Goal: Task Accomplishment & Management: Use online tool/utility

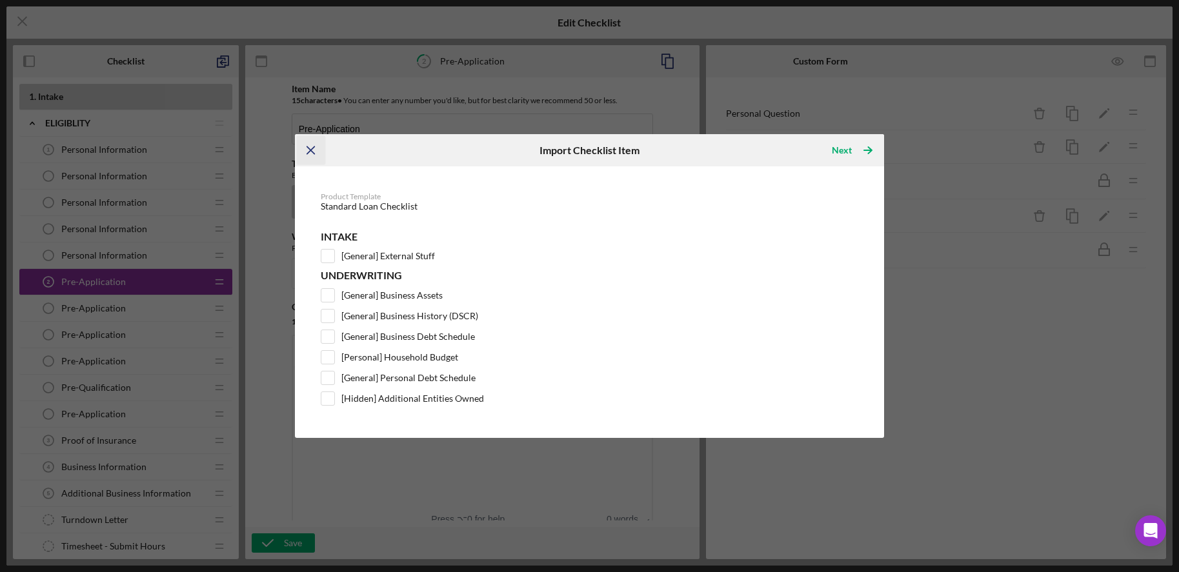
click at [308, 141] on icon "Icon/Menu Close" at bounding box center [310, 150] width 29 height 29
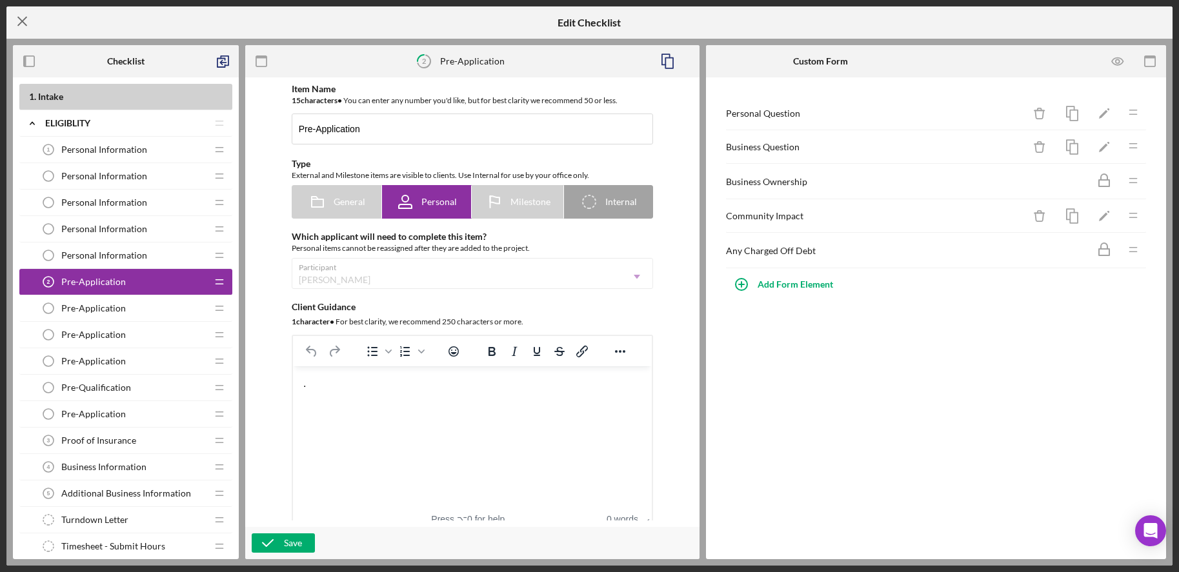
click at [14, 16] on icon "Icon/Menu Close" at bounding box center [22, 21] width 32 height 32
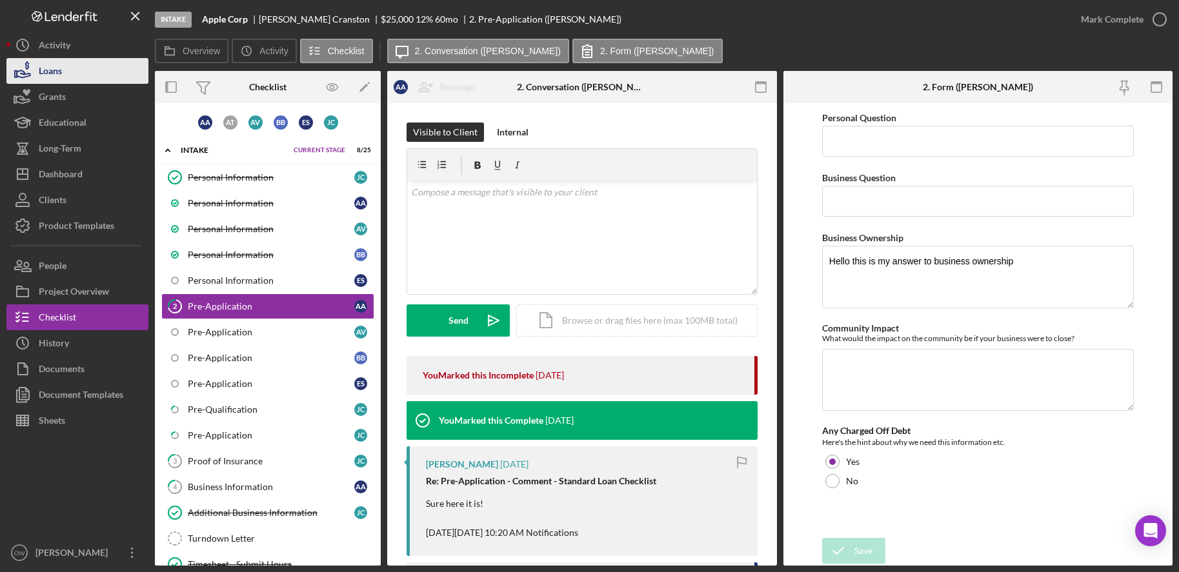
click at [51, 65] on div "Loans" at bounding box center [50, 72] width 23 height 29
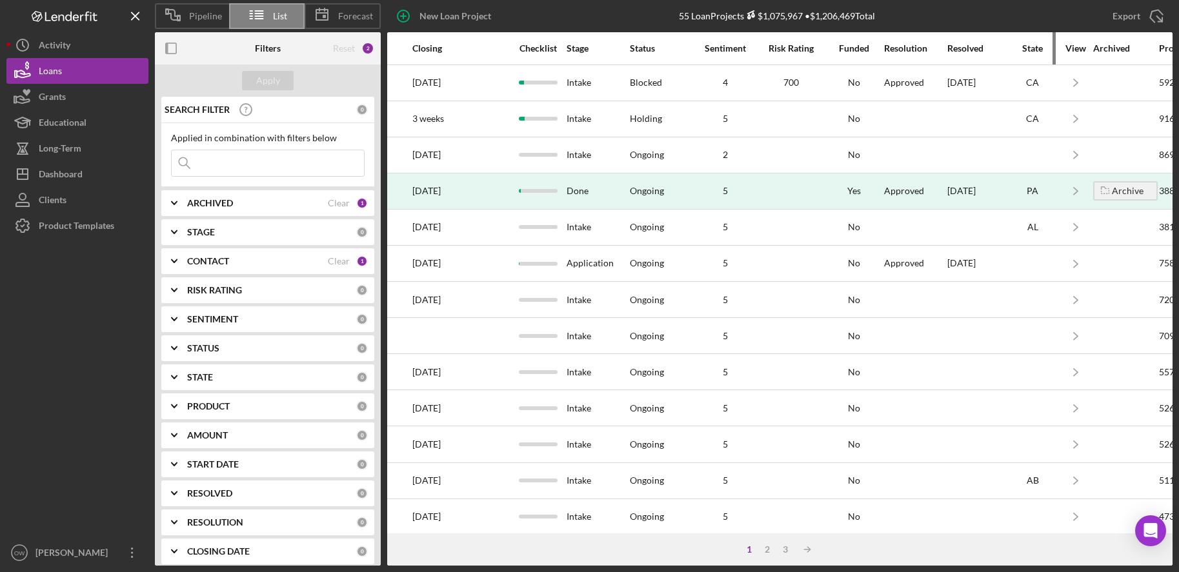
scroll to position [0, 749]
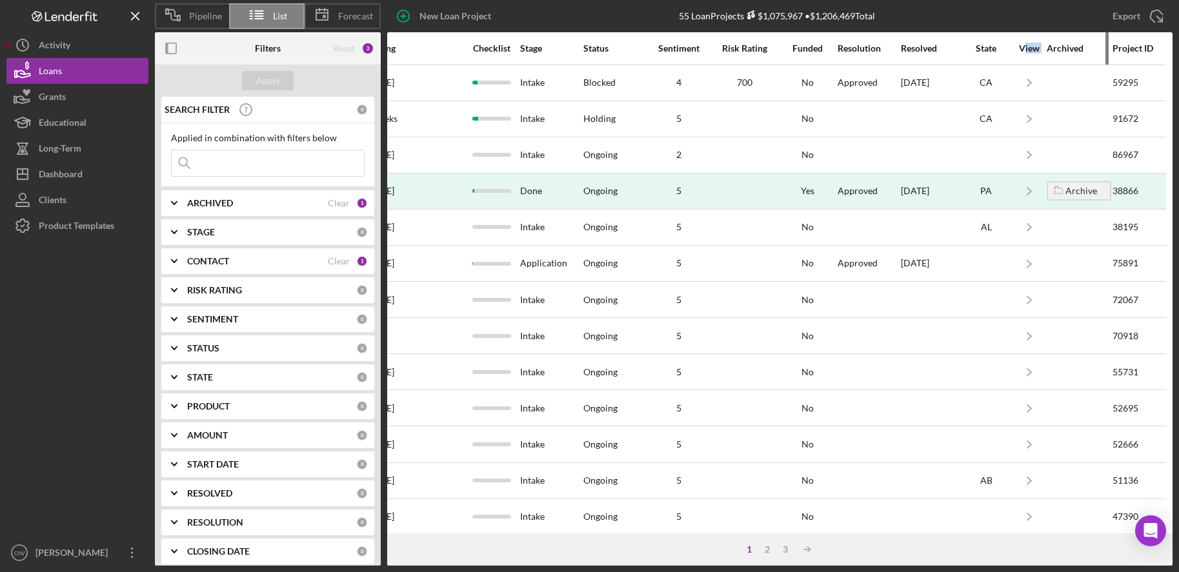
drag, startPoint x: 1025, startPoint y: 52, endPoint x: 1081, endPoint y: 50, distance: 55.5
click at [1078, 50] on tr "Activity Icon/Table Sort Arrow Client Overview Business Contact Product Amount …" at bounding box center [404, 48] width 1521 height 32
click at [1081, 50] on div "Archived" at bounding box center [1079, 48] width 65 height 10
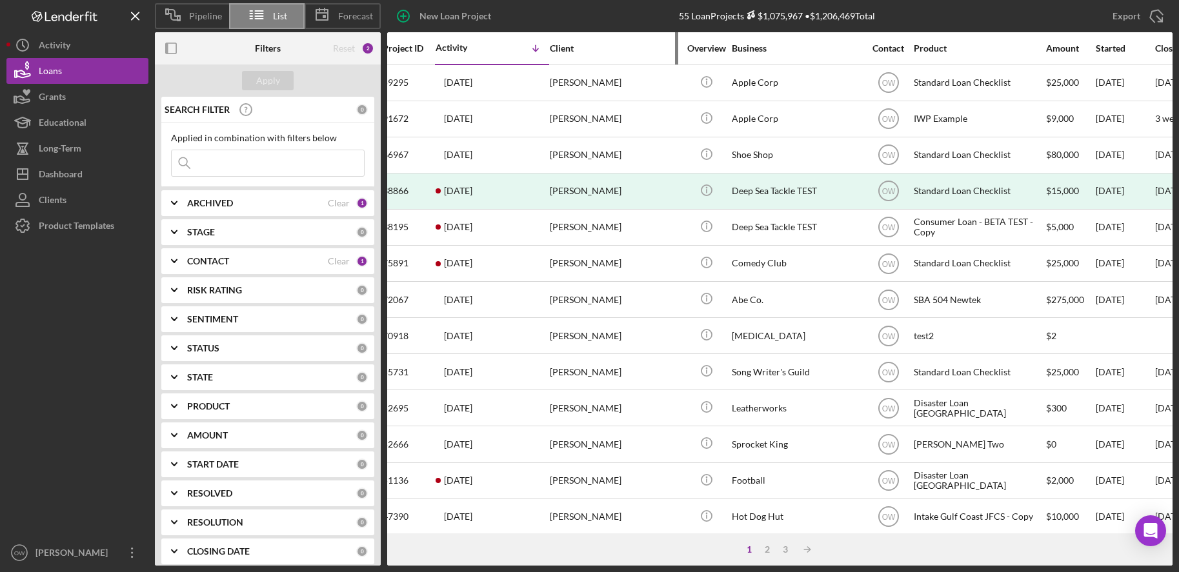
scroll to position [0, 0]
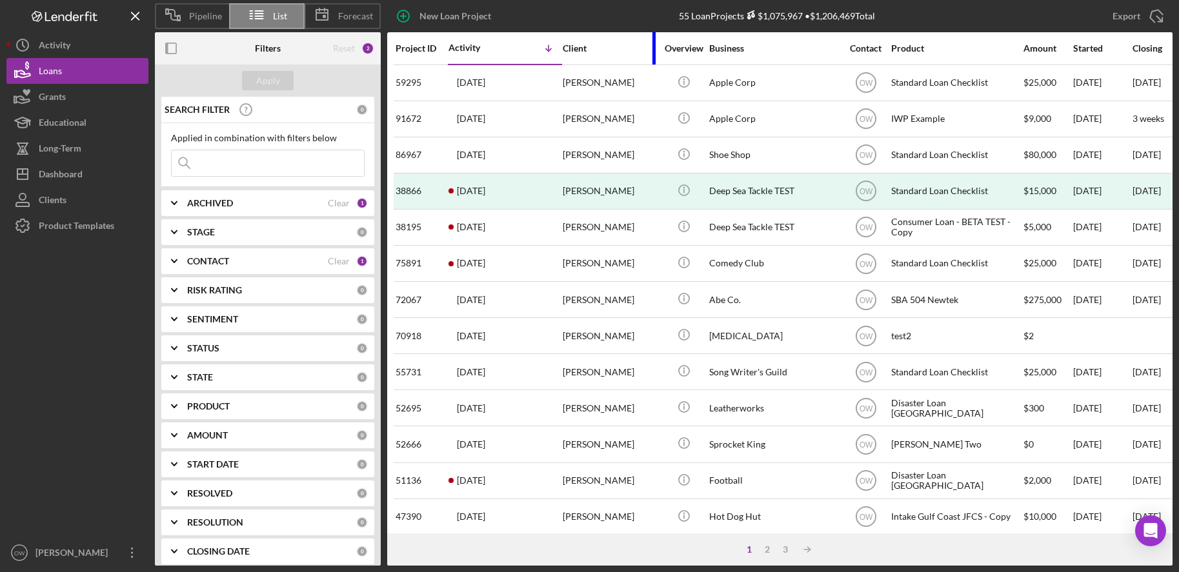
drag, startPoint x: 688, startPoint y: 48, endPoint x: 652, endPoint y: 48, distance: 35.5
click at [652, 48] on div at bounding box center [653, 48] width 3 height 32
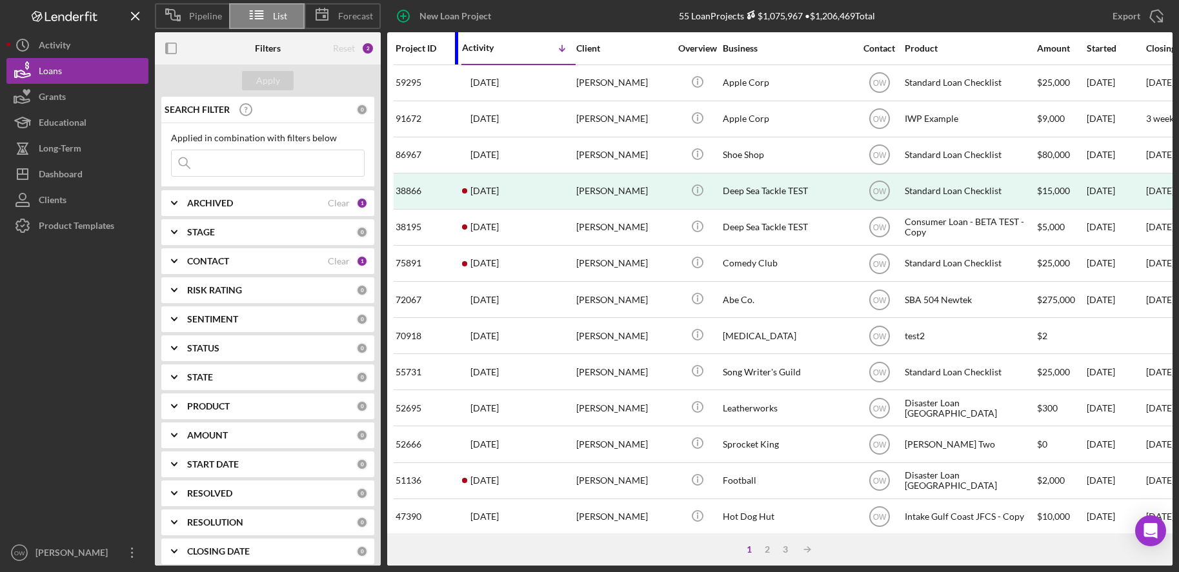
drag, startPoint x: 442, startPoint y: 45, endPoint x: 468, endPoint y: 45, distance: 25.8
click at [458, 45] on div at bounding box center [456, 48] width 3 height 32
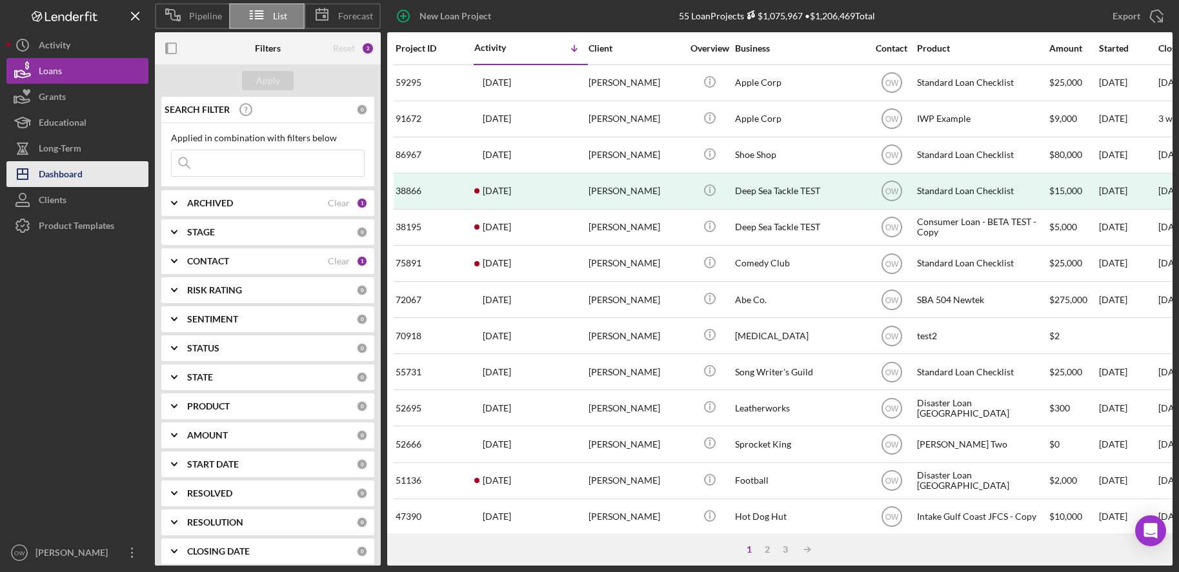
click at [58, 168] on div "Dashboard" at bounding box center [61, 175] width 44 height 29
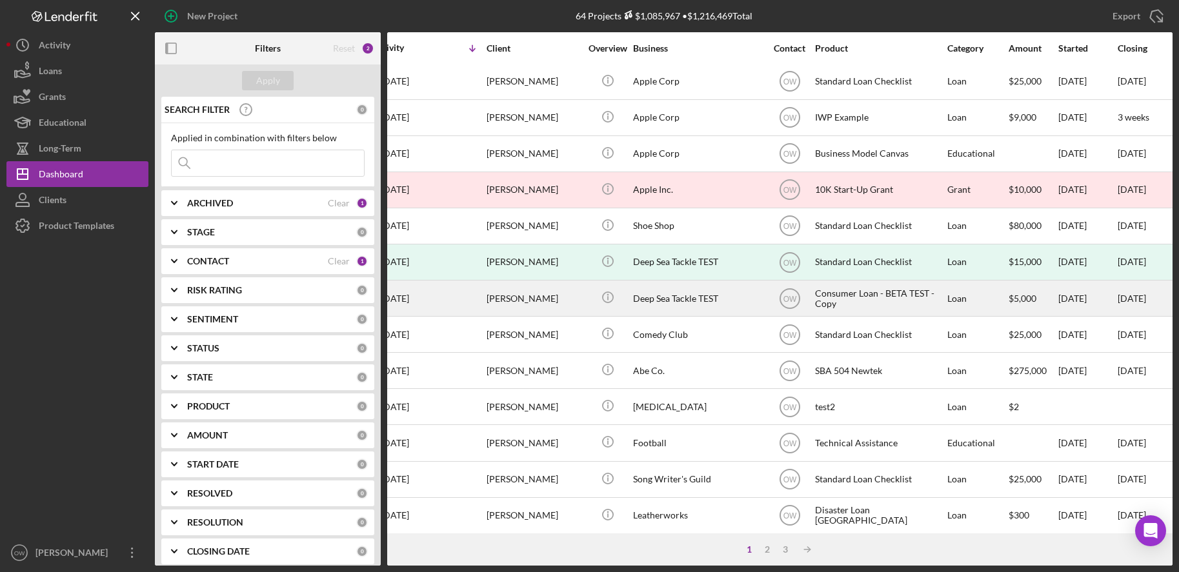
scroll to position [1, 0]
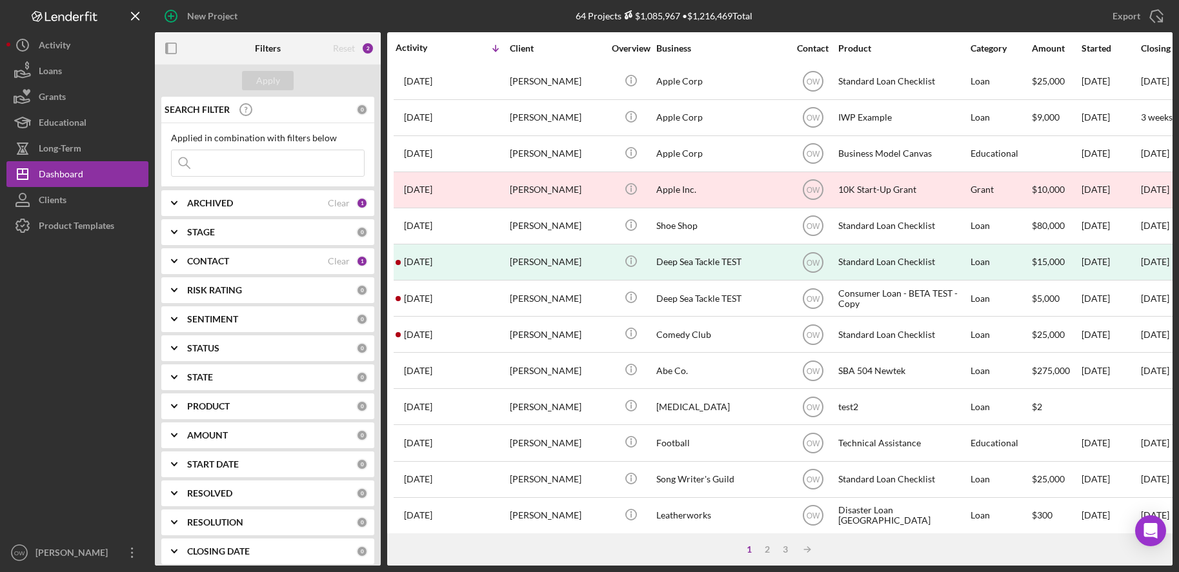
click at [339, 47] on div "Reset" at bounding box center [344, 48] width 22 height 10
click at [348, 47] on div "Reset" at bounding box center [344, 48] width 22 height 10
click at [367, 48] on div "2" at bounding box center [367, 48] width 13 height 13
click at [366, 48] on div "2" at bounding box center [367, 48] width 13 height 13
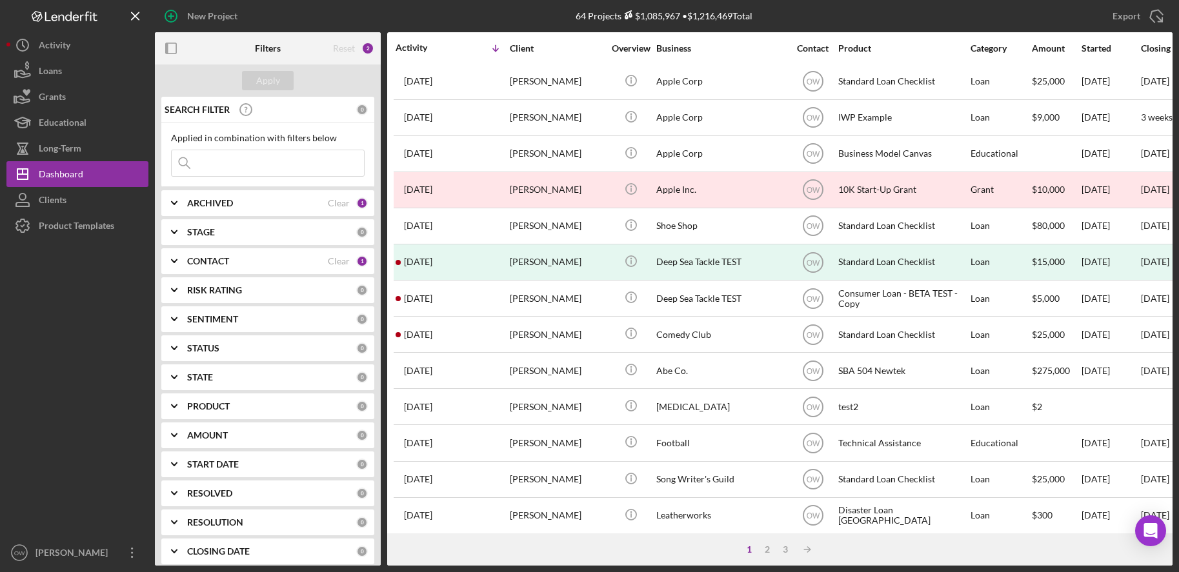
drag, startPoint x: 366, startPoint y: 48, endPoint x: 354, endPoint y: 48, distance: 12.9
click at [354, 48] on div "Reset 2" at bounding box center [353, 48] width 41 height 32
click at [359, 48] on div "Reset 2" at bounding box center [353, 48] width 41 height 32
click at [348, 48] on div "Reset" at bounding box center [344, 48] width 22 height 10
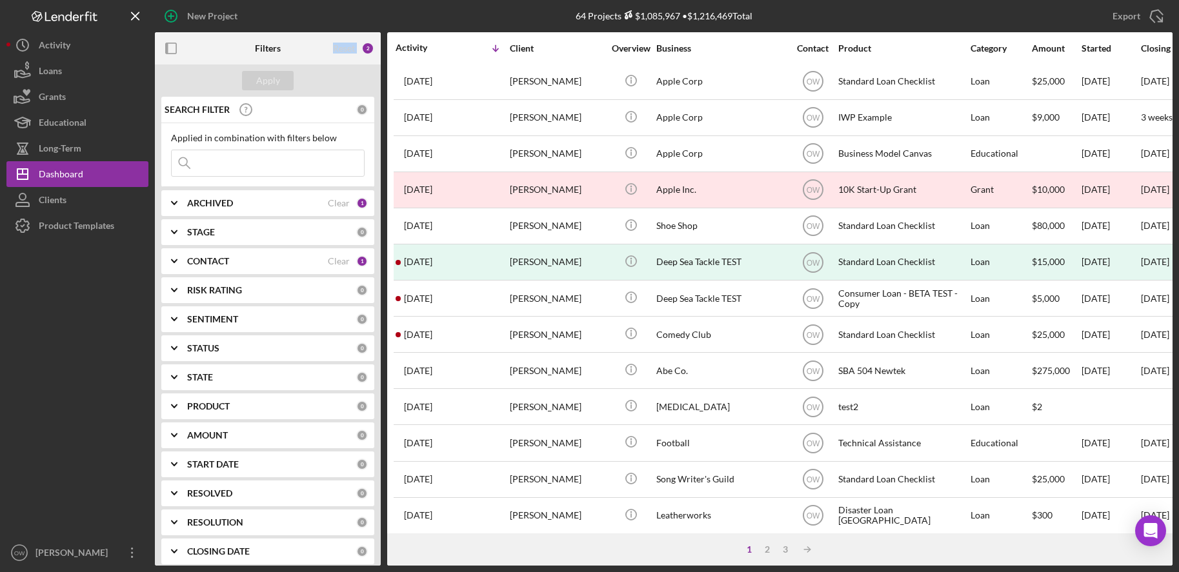
click at [348, 48] on div "Reset" at bounding box center [344, 48] width 22 height 10
click at [332, 200] on div "Clear" at bounding box center [339, 203] width 22 height 10
click at [335, 253] on div "CONTACT Clear 1" at bounding box center [277, 261] width 181 height 26
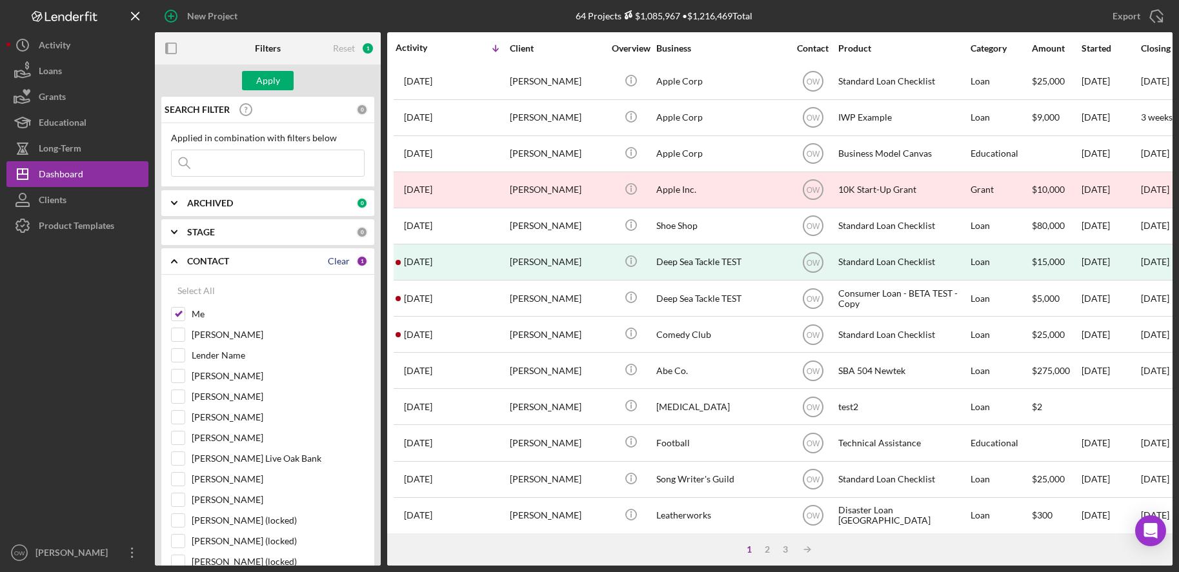
click at [334, 257] on div "Clear" at bounding box center [339, 261] width 22 height 10
checkbox input "false"
click at [173, 262] on icon "Icon/Expander" at bounding box center [174, 261] width 32 height 32
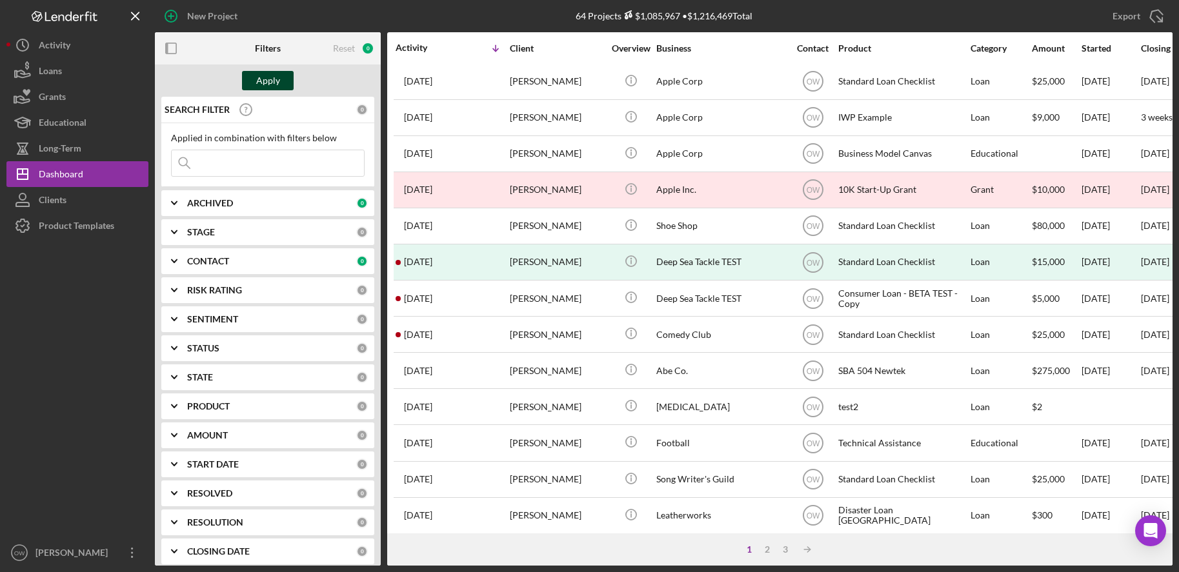
click at [268, 74] on div "Apply" at bounding box center [268, 80] width 24 height 19
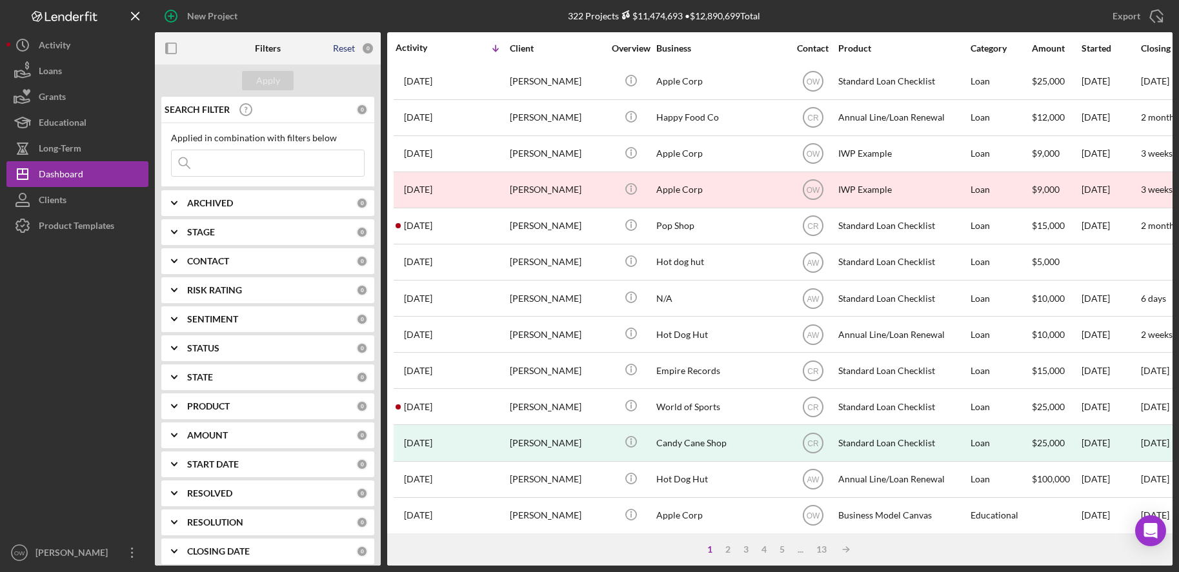
click at [336, 45] on div "Reset" at bounding box center [344, 48] width 22 height 10
click at [280, 77] on button "Apply" at bounding box center [268, 80] width 52 height 19
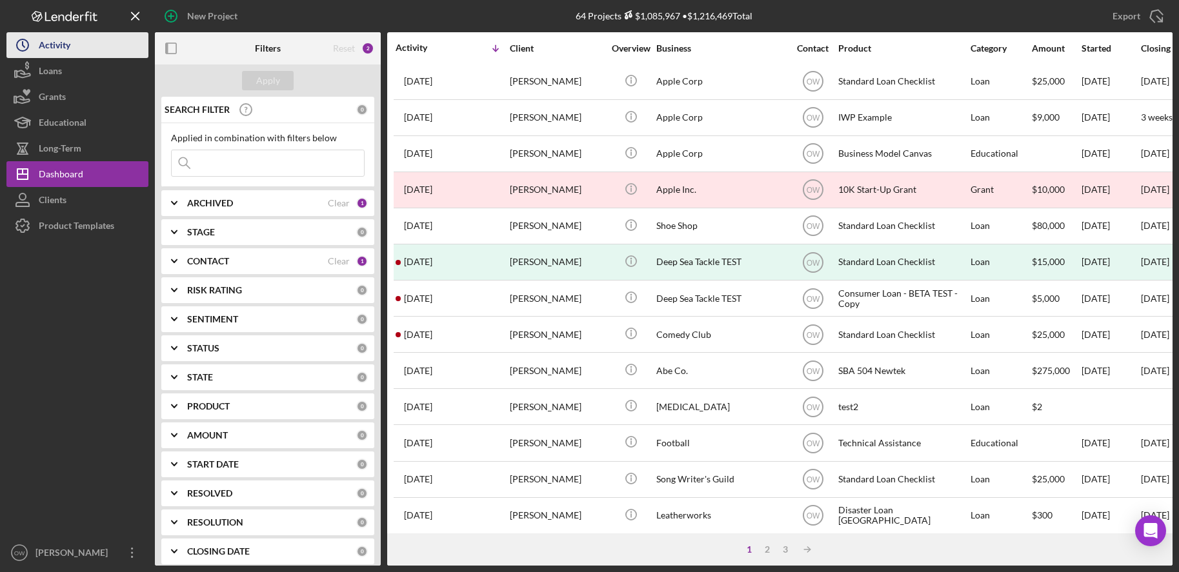
click at [58, 41] on div "Activity" at bounding box center [55, 46] width 32 height 29
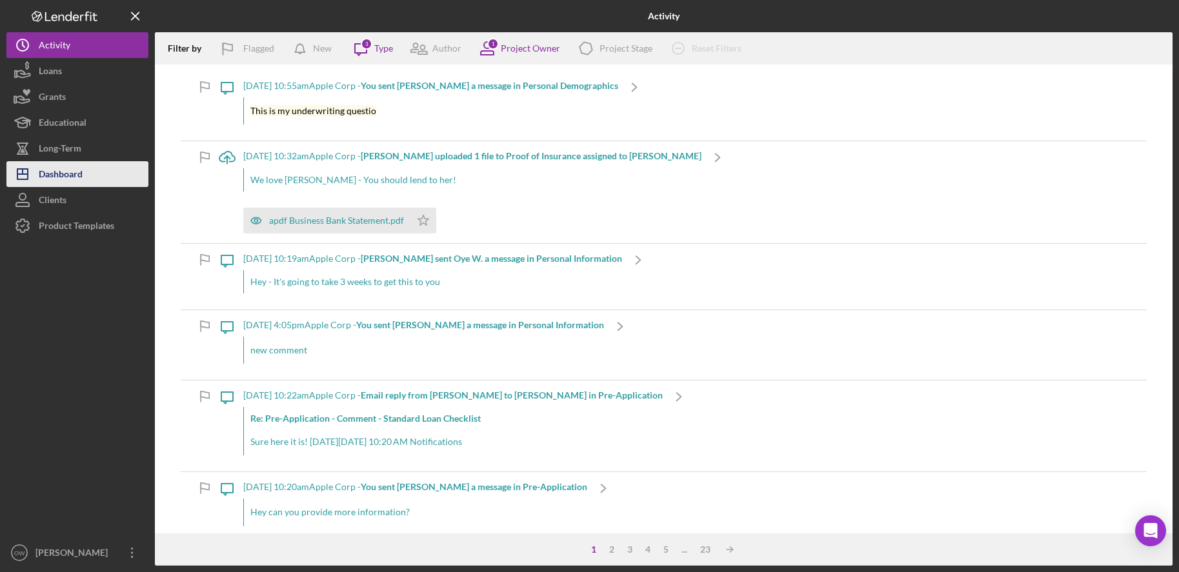
click at [79, 167] on div "Dashboard" at bounding box center [61, 175] width 44 height 29
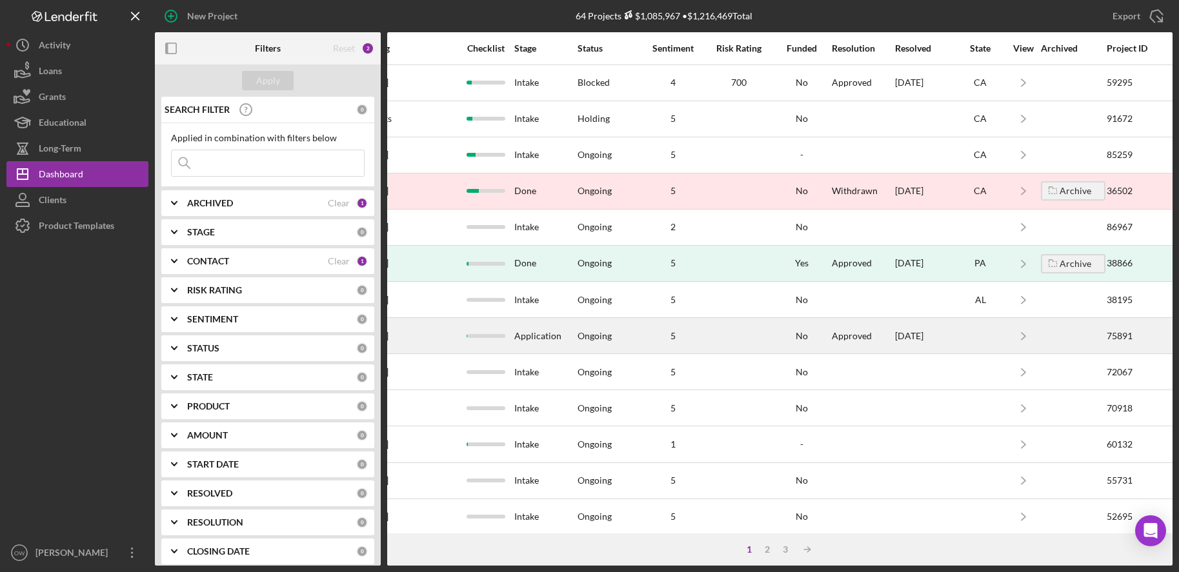
scroll to position [0, 801]
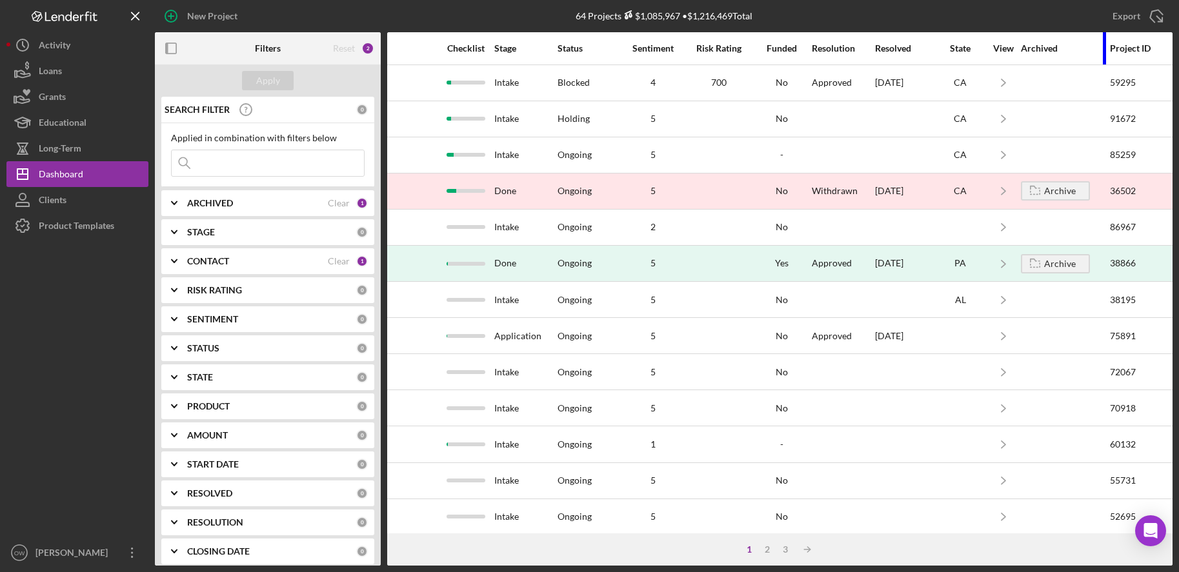
drag, startPoint x: 1080, startPoint y: 47, endPoint x: 1117, endPoint y: 48, distance: 37.4
click at [1106, 48] on div at bounding box center [1104, 48] width 3 height 32
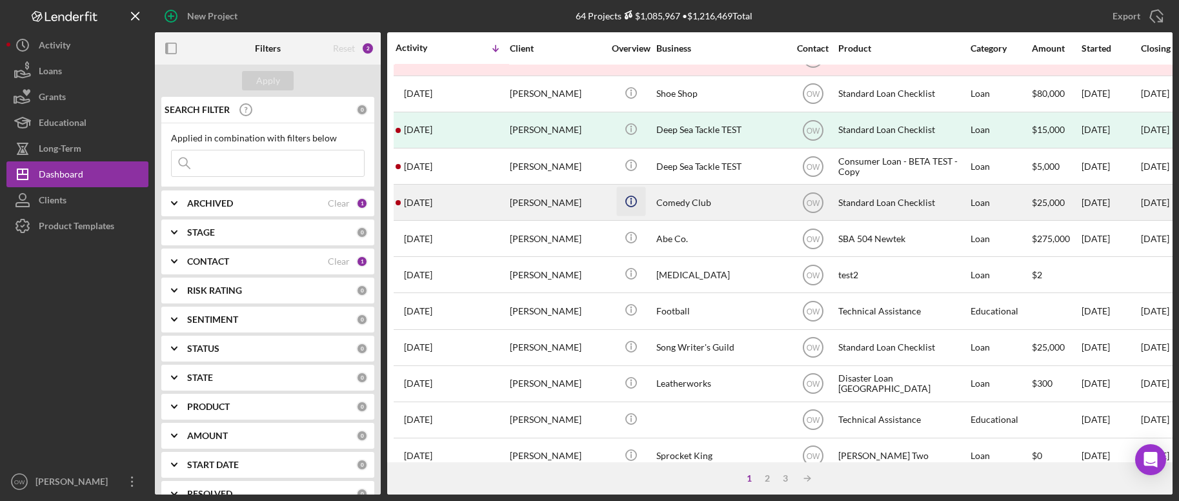
scroll to position [0, 0]
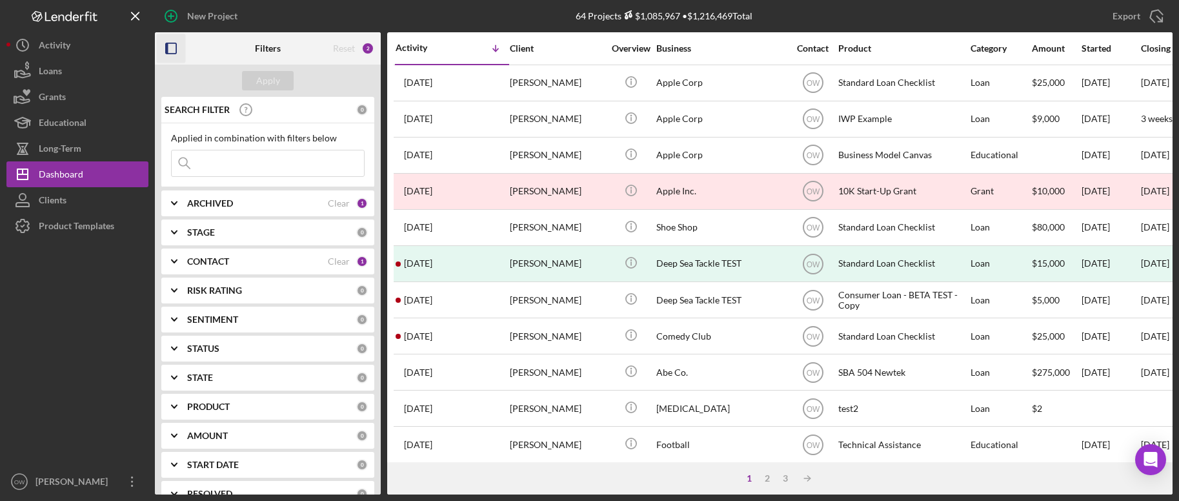
click at [166, 52] on rect "button" at bounding box center [167, 48] width 3 height 10
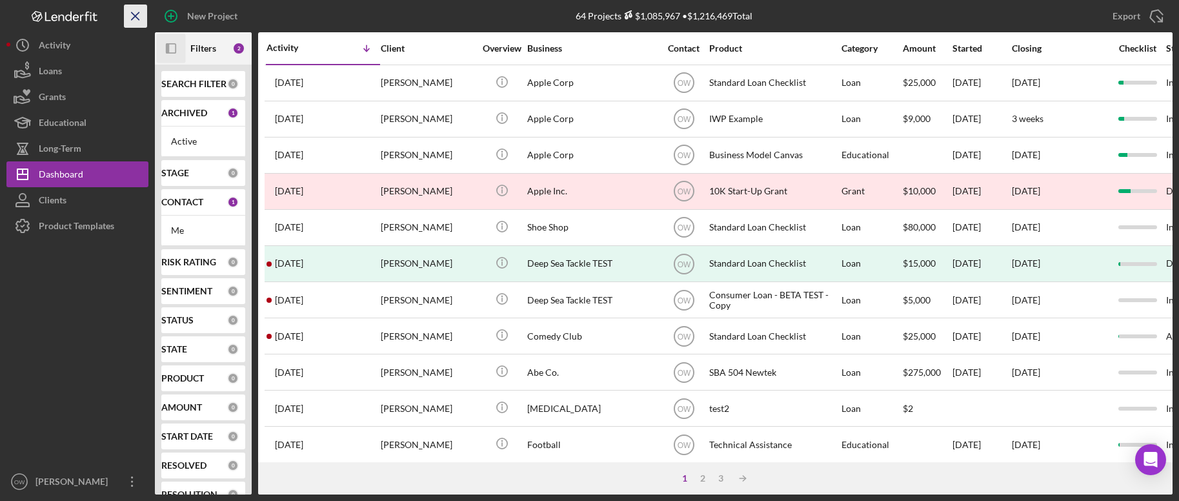
click at [130, 12] on icon "Icon/Menu Close" at bounding box center [135, 16] width 29 height 29
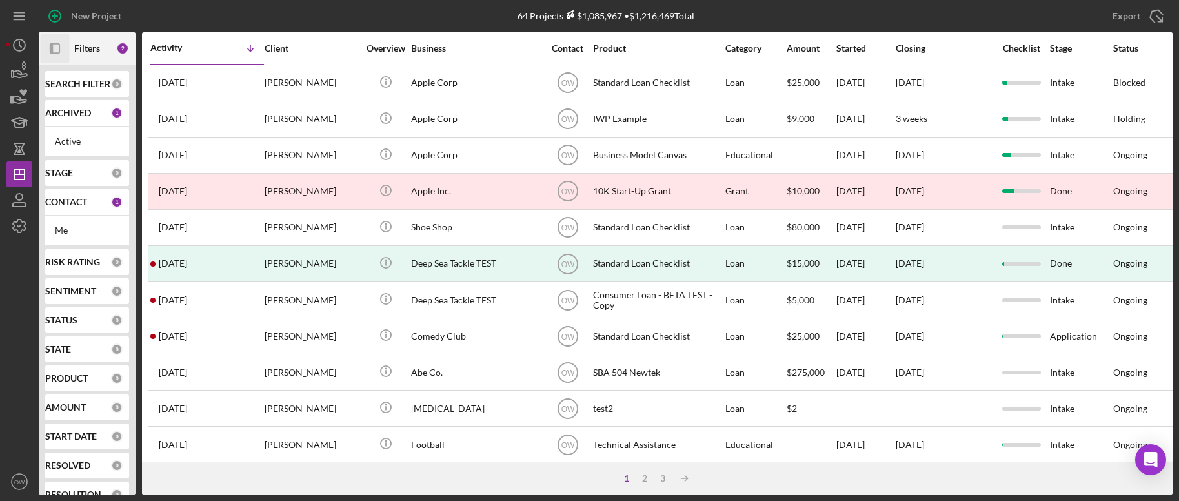
click at [51, 48] on icon "button" at bounding box center [51, 48] width 3 height 10
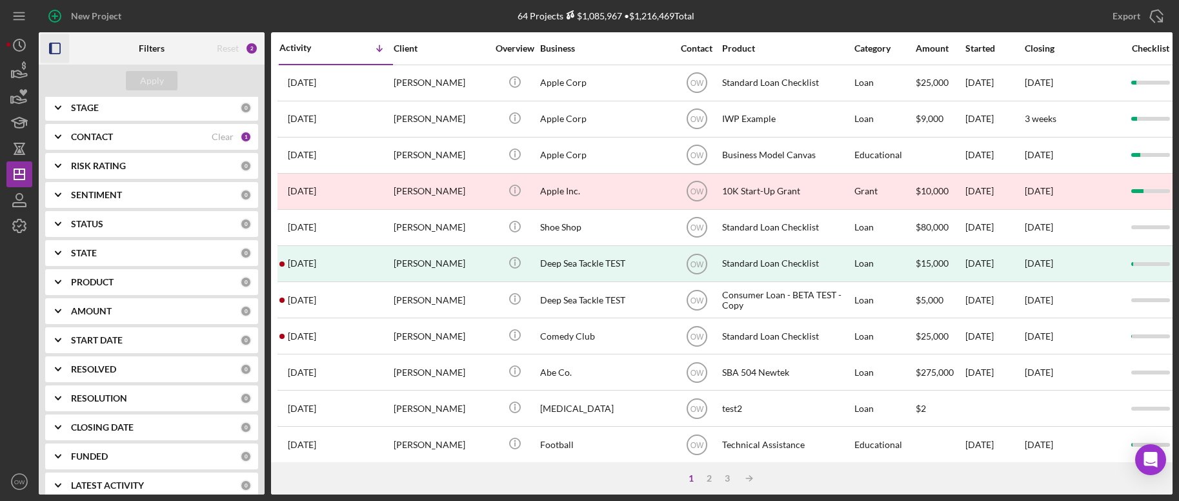
scroll to position [138, 0]
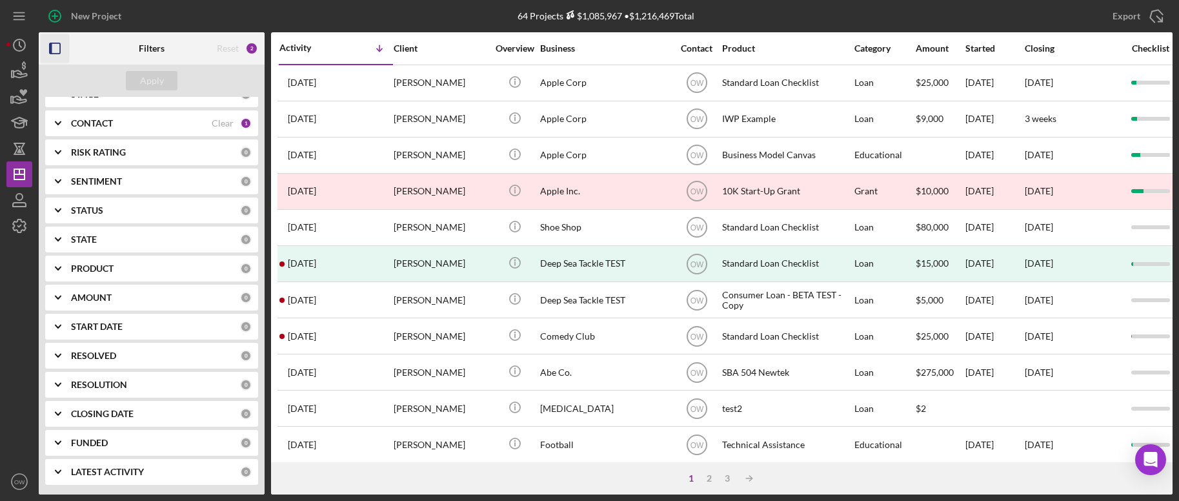
click at [134, 331] on div "START DATE" at bounding box center [155, 326] width 169 height 10
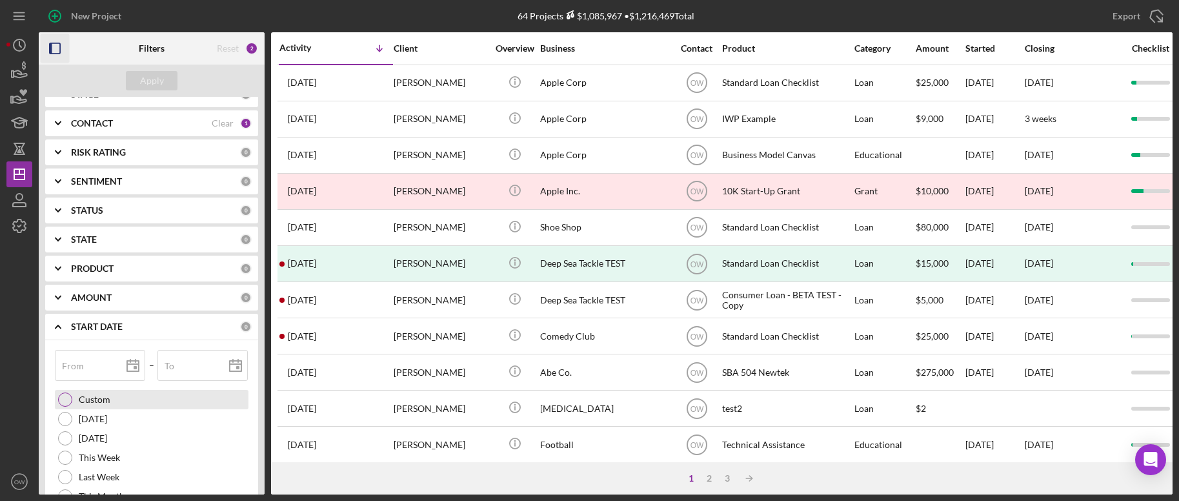
click at [126, 406] on div "Custom" at bounding box center [152, 399] width 194 height 19
click at [115, 329] on b "START DATE" at bounding box center [97, 326] width 52 height 10
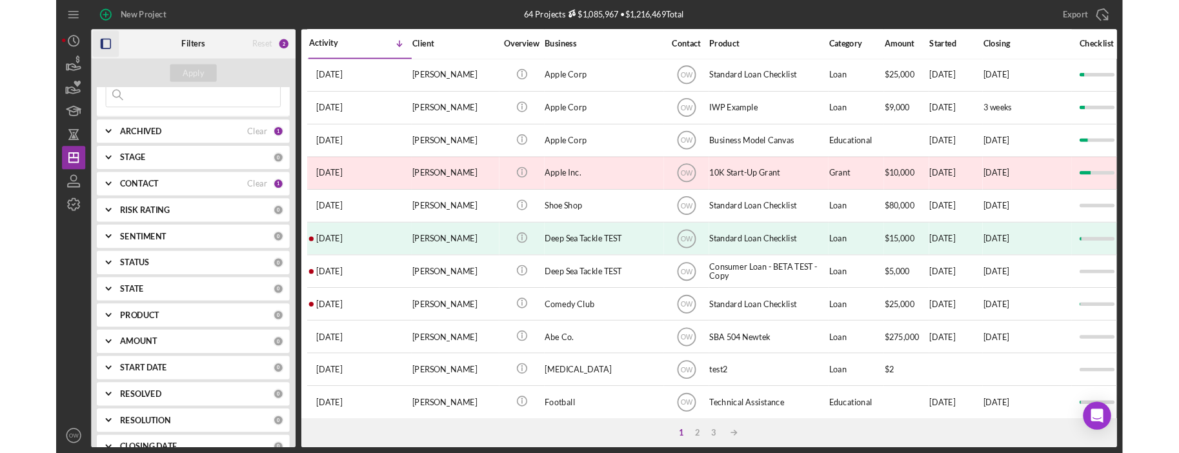
scroll to position [0, 0]
